Goal: Transaction & Acquisition: Purchase product/service

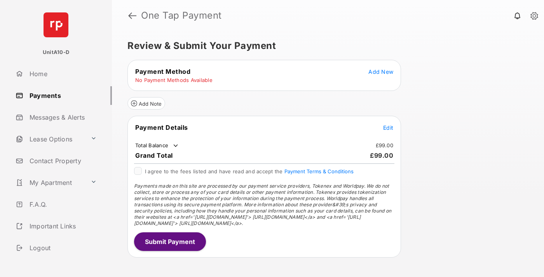
click at [381, 71] on span "Add New" at bounding box center [380, 71] width 25 height 7
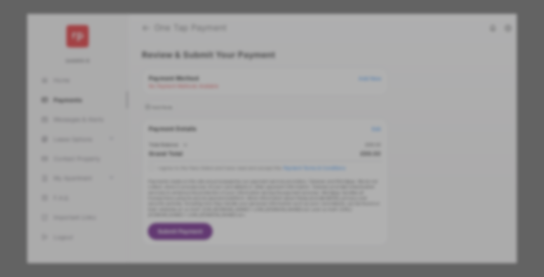
click at [270, 139] on div "BACS Direct Debit" at bounding box center [272, 141] width 174 height 15
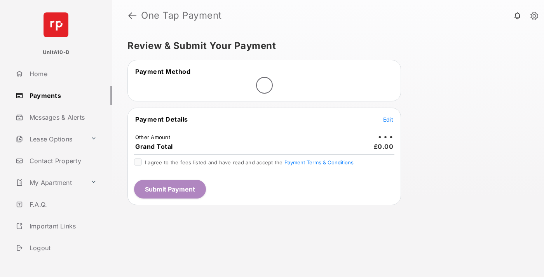
click at [388, 119] on span "Edit" at bounding box center [388, 119] width 10 height 7
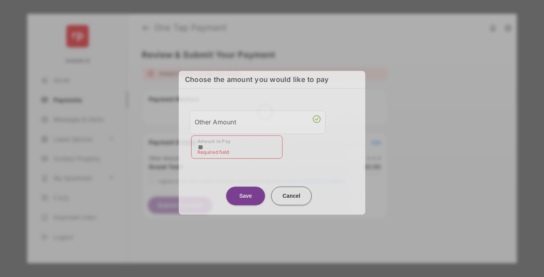
type input "**"
click at [246, 193] on button "Save" at bounding box center [245, 195] width 39 height 19
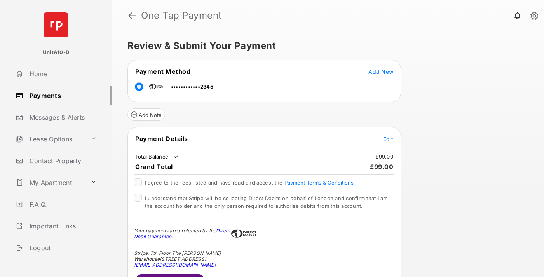
click at [388, 139] on span "Edit" at bounding box center [388, 139] width 10 height 7
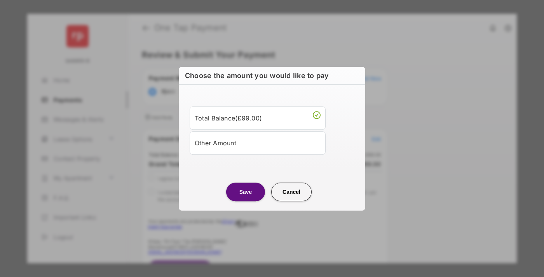
click at [246, 192] on button "Save" at bounding box center [245, 192] width 39 height 19
